Goal: Task Accomplishment & Management: Complete application form

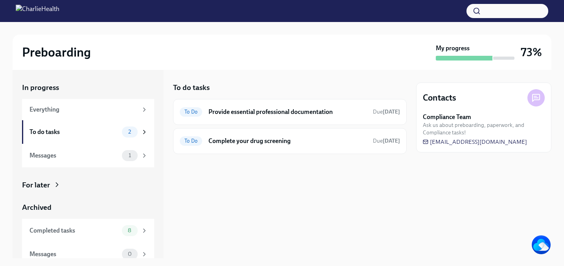
click at [318, 118] on div "To Do Provide essential professional documentation Due [DATE]" at bounding box center [290, 112] width 220 height 13
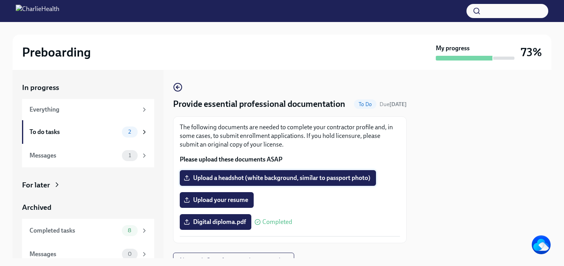
click at [270, 180] on span "Upload a headshot (white background, similar to passport photo)" at bounding box center [277, 178] width 185 height 8
click at [0, 0] on input "Upload a headshot (white background, similar to passport photo)" at bounding box center [0, 0] width 0 height 0
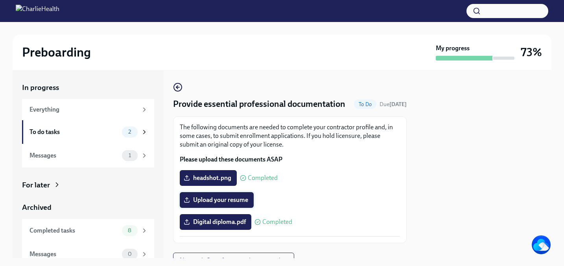
click at [218, 203] on span "Upload your resume" at bounding box center [216, 200] width 63 height 8
click at [0, 0] on input "Upload your resume" at bounding box center [0, 0] width 0 height 0
click at [223, 198] on span "Upload your resume" at bounding box center [216, 200] width 63 height 8
click at [0, 0] on input "Upload your resume" at bounding box center [0, 0] width 0 height 0
click at [232, 198] on span "RDCResume.pdf" at bounding box center [211, 200] width 53 height 8
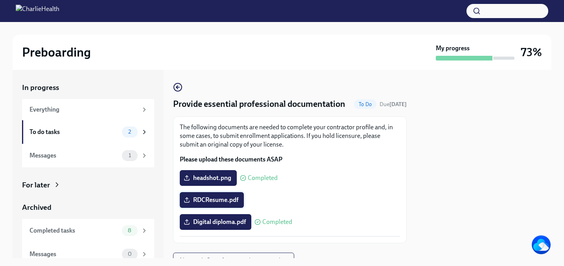
click at [0, 0] on input "RDCResume.pdf" at bounding box center [0, 0] width 0 height 0
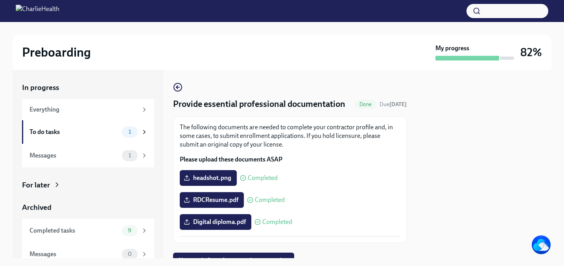
scroll to position [35, 0]
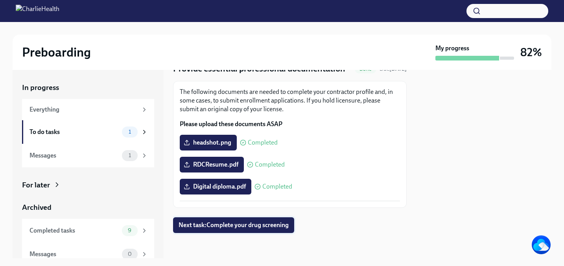
click at [237, 226] on span "Next task : Complete your drug screening" at bounding box center [234, 226] width 110 height 8
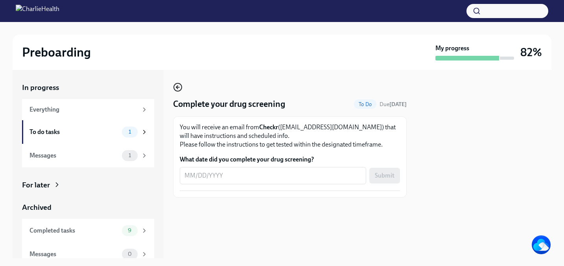
click at [178, 86] on icon "button" at bounding box center [177, 87] width 2 height 3
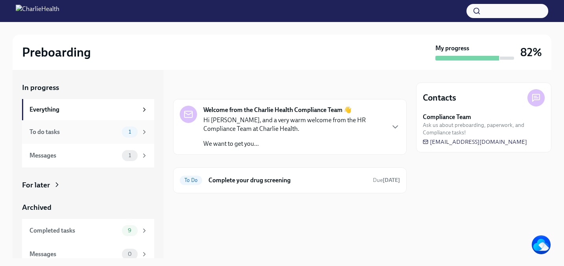
click at [119, 133] on div "To do tasks 1" at bounding box center [89, 132] width 118 height 11
